Goal: Check status: Check status

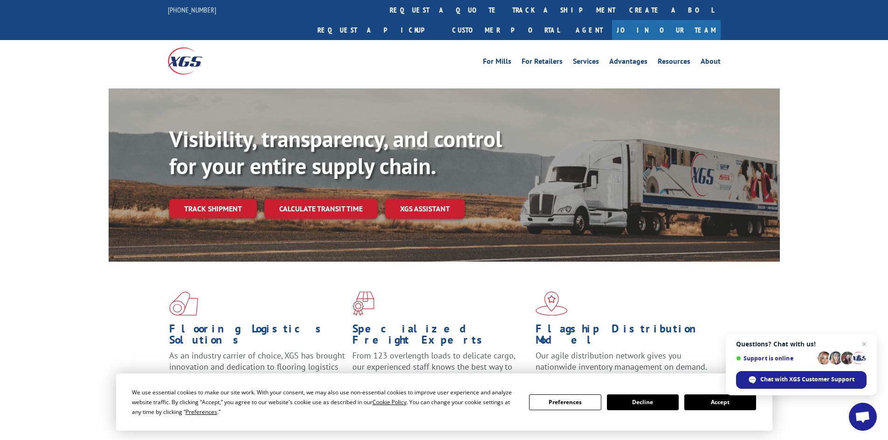
drag, startPoint x: 723, startPoint y: 403, endPoint x: 686, endPoint y: 369, distance: 50.8
click at [723, 403] on button "Accept" at bounding box center [720, 403] width 72 height 16
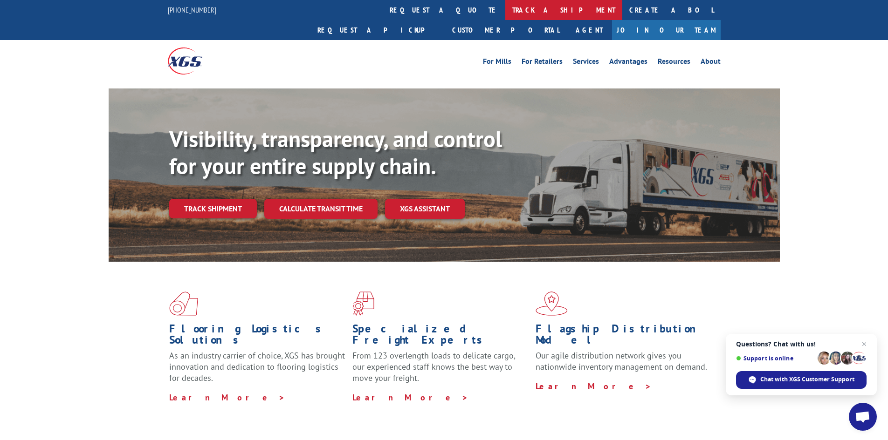
click at [505, 9] on link "track a shipment" at bounding box center [563, 10] width 117 height 20
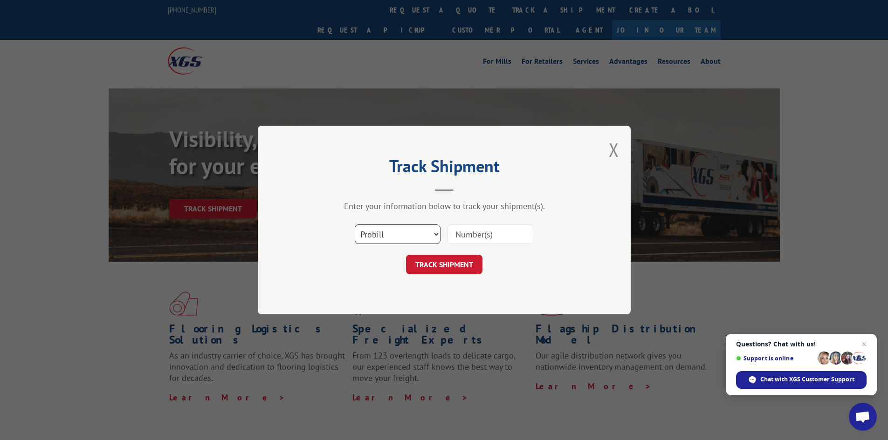
click at [423, 233] on select "Select category... Probill BOL PO" at bounding box center [398, 235] width 86 height 20
select select "bol"
click at [355, 225] on select "Select category... Probill BOL PO" at bounding box center [398, 235] width 86 height 20
drag, startPoint x: 479, startPoint y: 231, endPoint x: 474, endPoint y: 234, distance: 6.3
paste input "5433277"
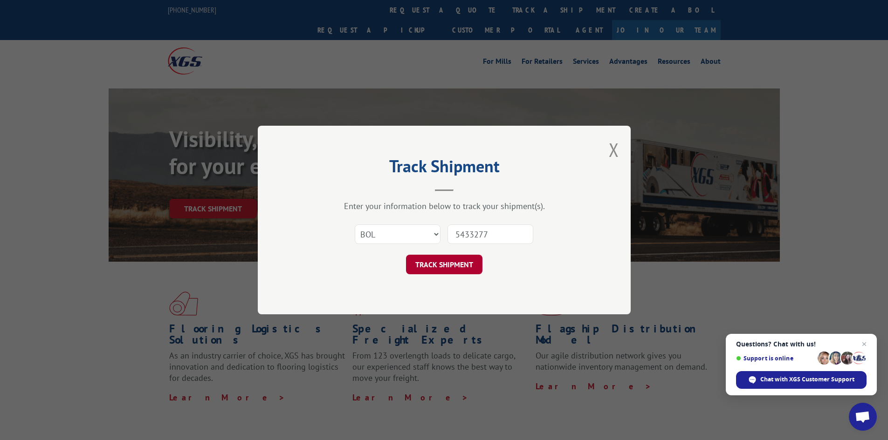
type input "5433277"
click at [453, 266] on button "TRACK SHIPMENT" at bounding box center [444, 265] width 76 height 20
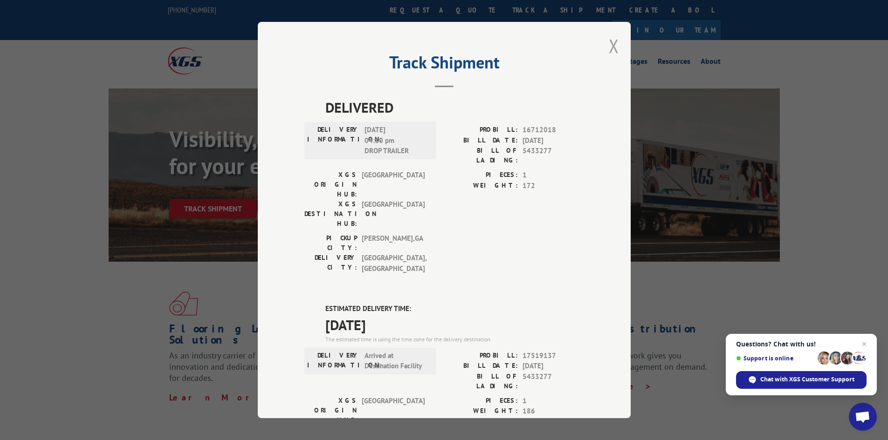
click at [609, 47] on button "Close modal" at bounding box center [613, 46] width 10 height 25
